Goal: Check status: Check status

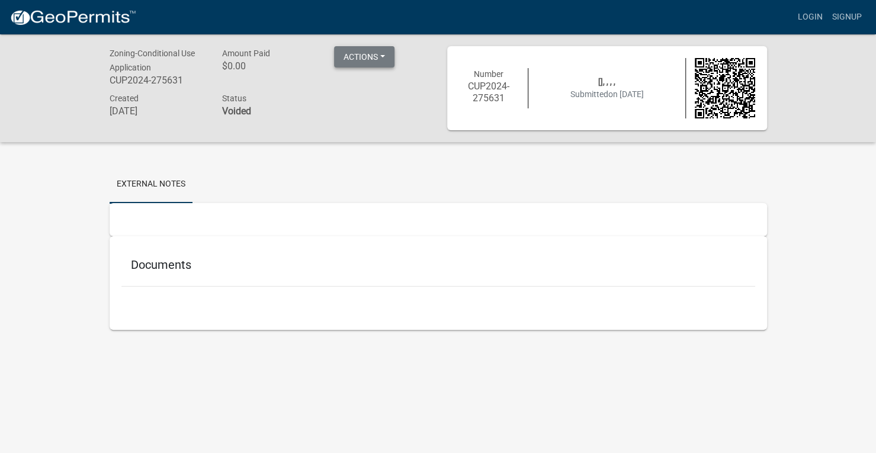
click at [366, 57] on button "Actions" at bounding box center [364, 56] width 60 height 21
click at [727, 88] on img at bounding box center [725, 88] width 60 height 60
click at [382, 60] on button "Actions" at bounding box center [364, 56] width 60 height 21
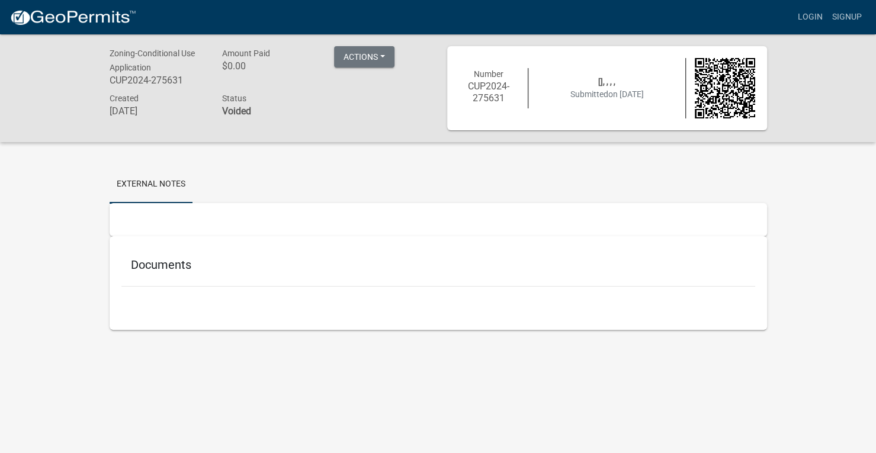
click at [172, 267] on h5 "Documents" at bounding box center [438, 265] width 615 height 14
click at [803, 18] on link "Login" at bounding box center [810, 17] width 34 height 23
